Goal: Answer question/provide support

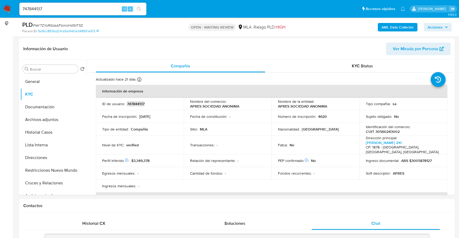
scroll to position [191, 0]
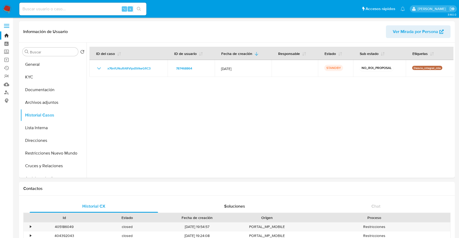
select select "10"
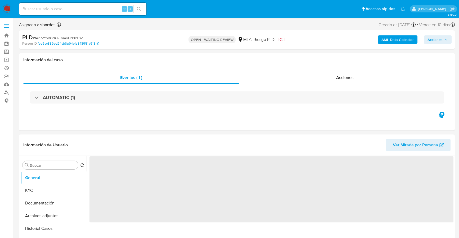
select select "10"
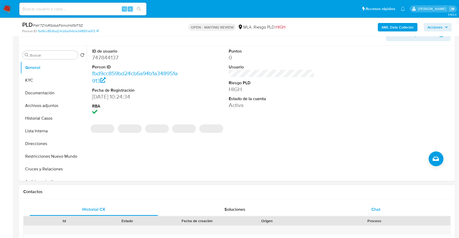
scroll to position [119, 0]
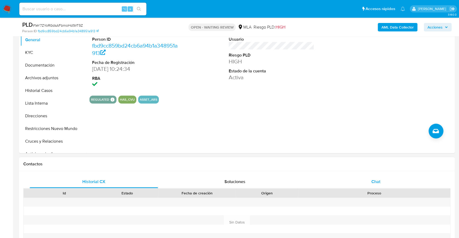
click at [382, 184] on div "Chat" at bounding box center [375, 182] width 128 height 13
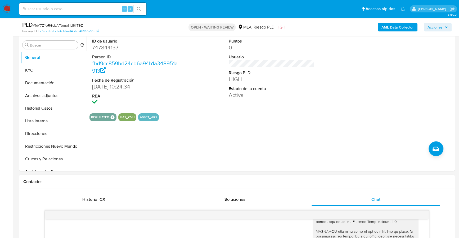
scroll to position [95, 0]
